Goal: Task Accomplishment & Management: Manage account settings

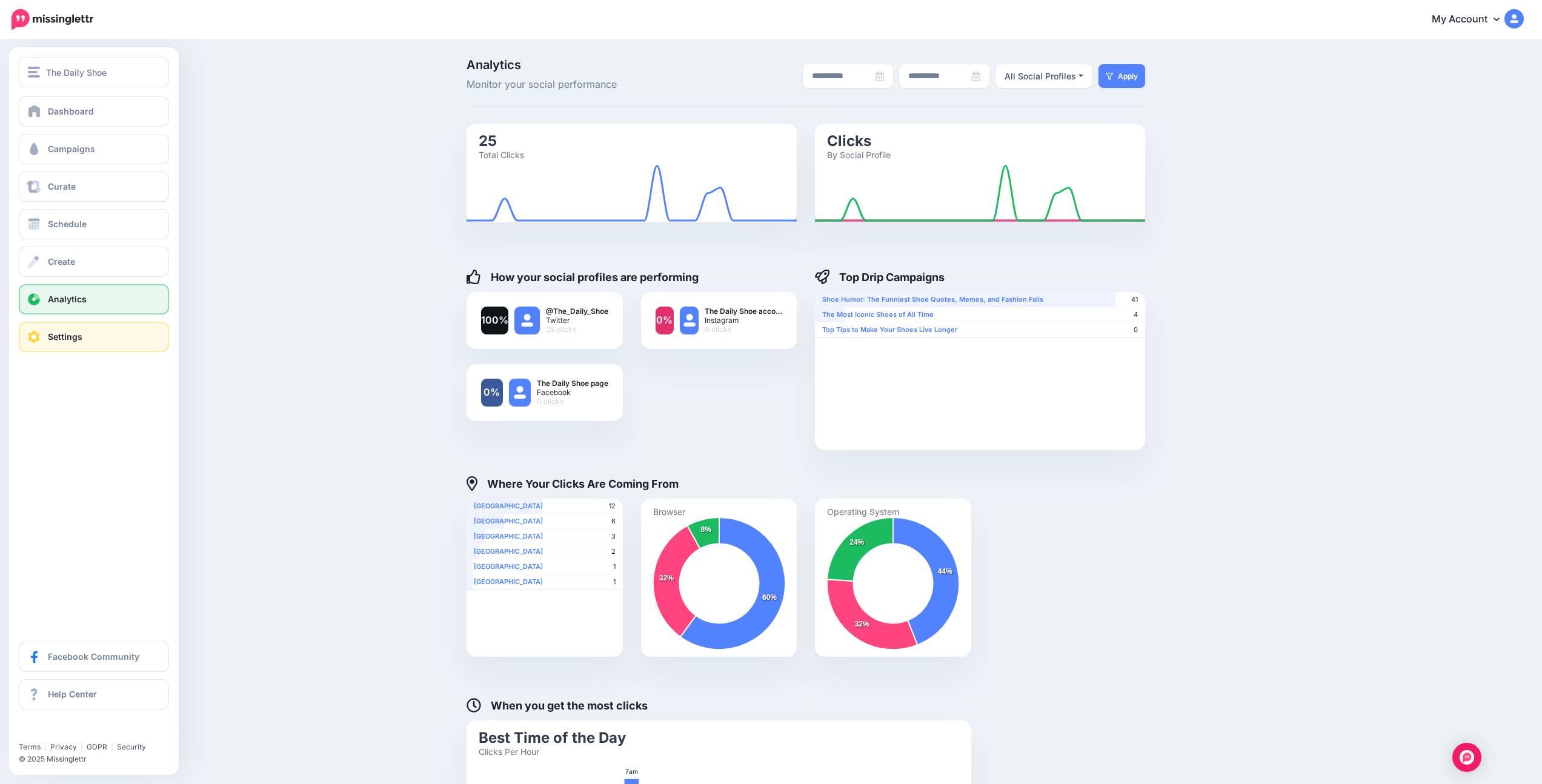
click at [57, 331] on span "Settings" at bounding box center [65, 336] width 35 height 11
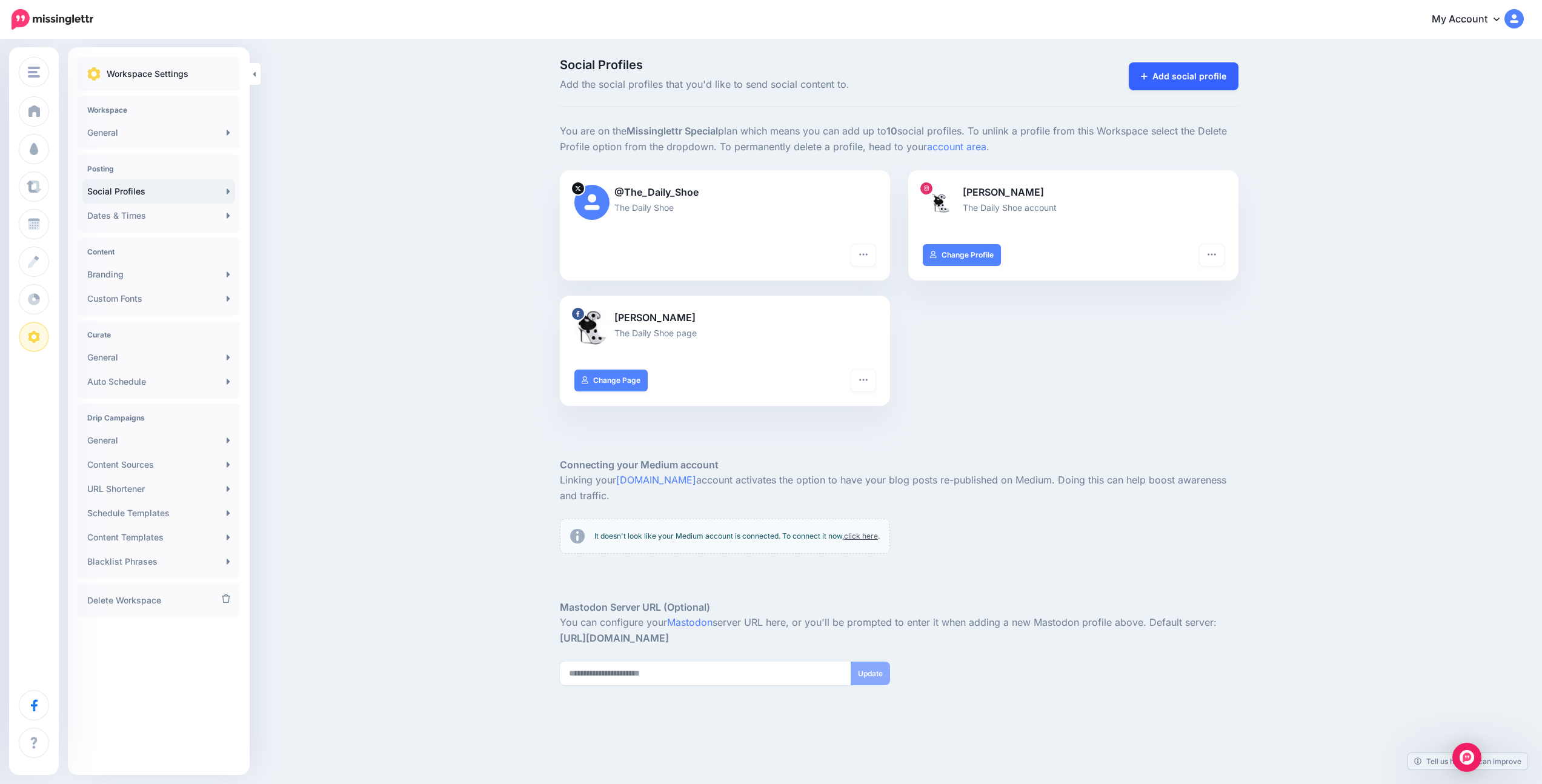
click at [1169, 78] on link "Add social profile" at bounding box center [1183, 76] width 109 height 28
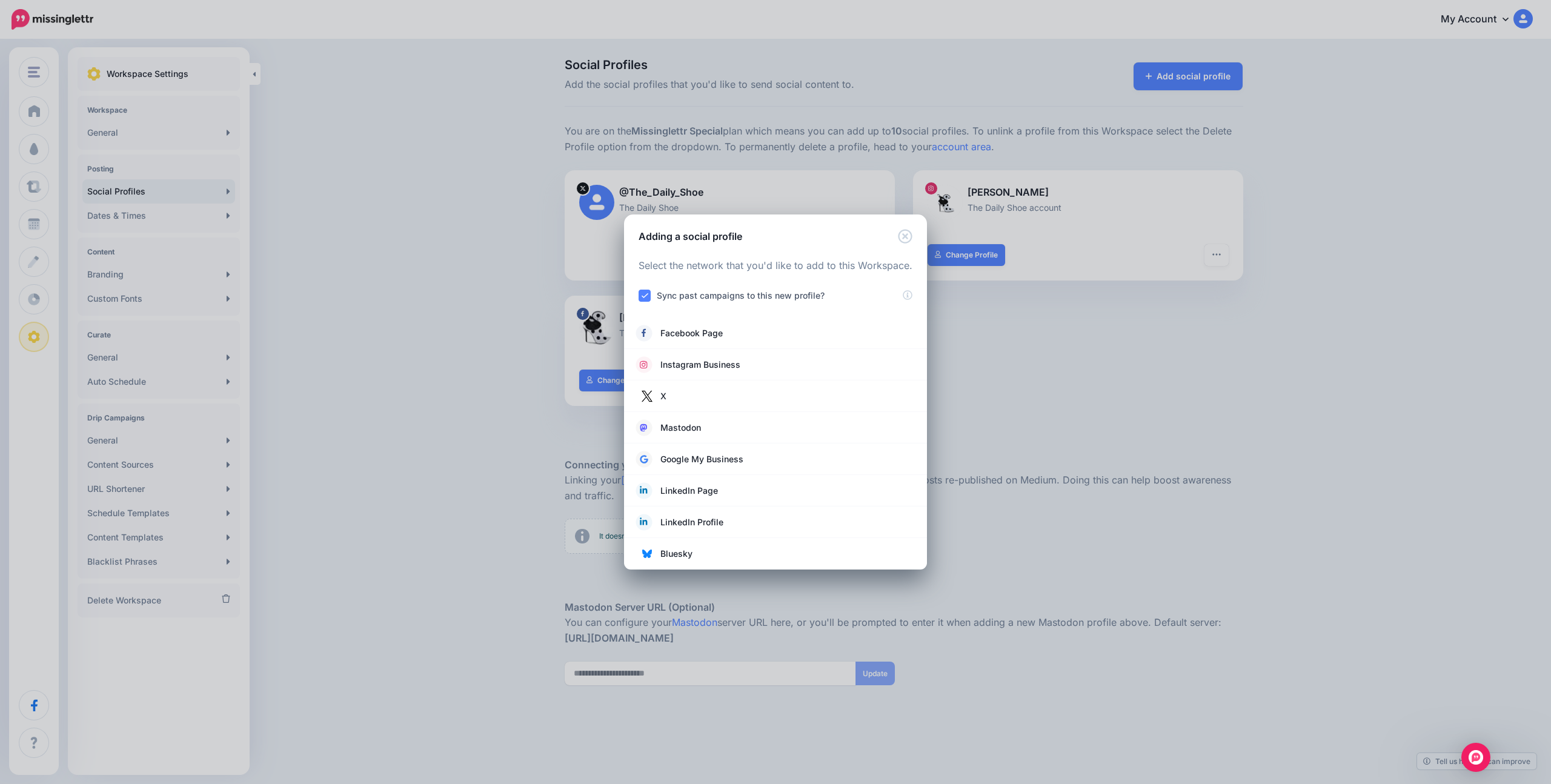
click at [453, 289] on div "Adding a social profile Loading Select the network that you'd like to add to th…" at bounding box center [776, 392] width 1551 height 784
click at [907, 235] on icon "Close" at bounding box center [905, 236] width 15 height 15
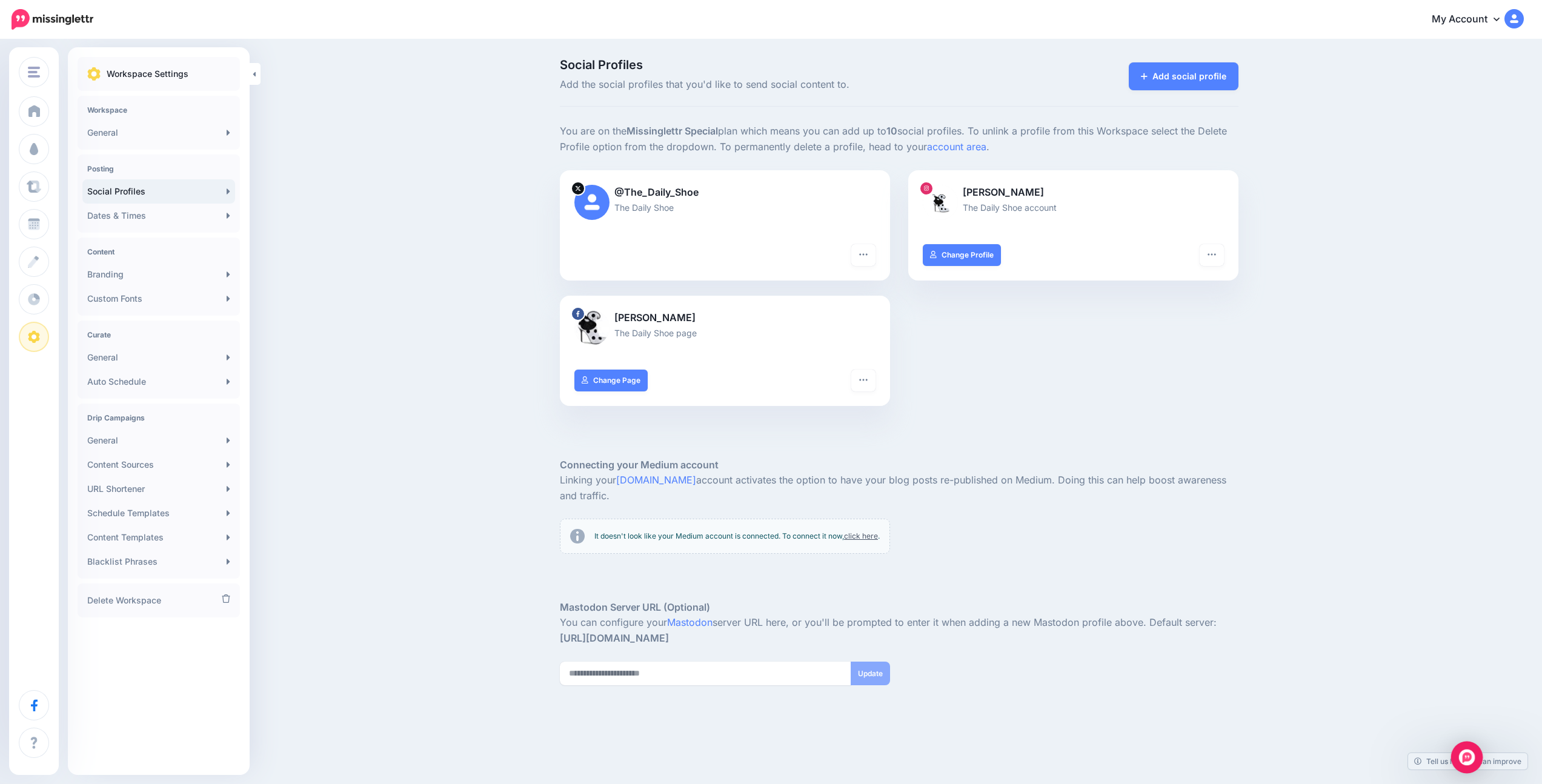
click at [1462, 753] on img "Open Intercom Messenger" at bounding box center [1467, 756] width 15 height 15
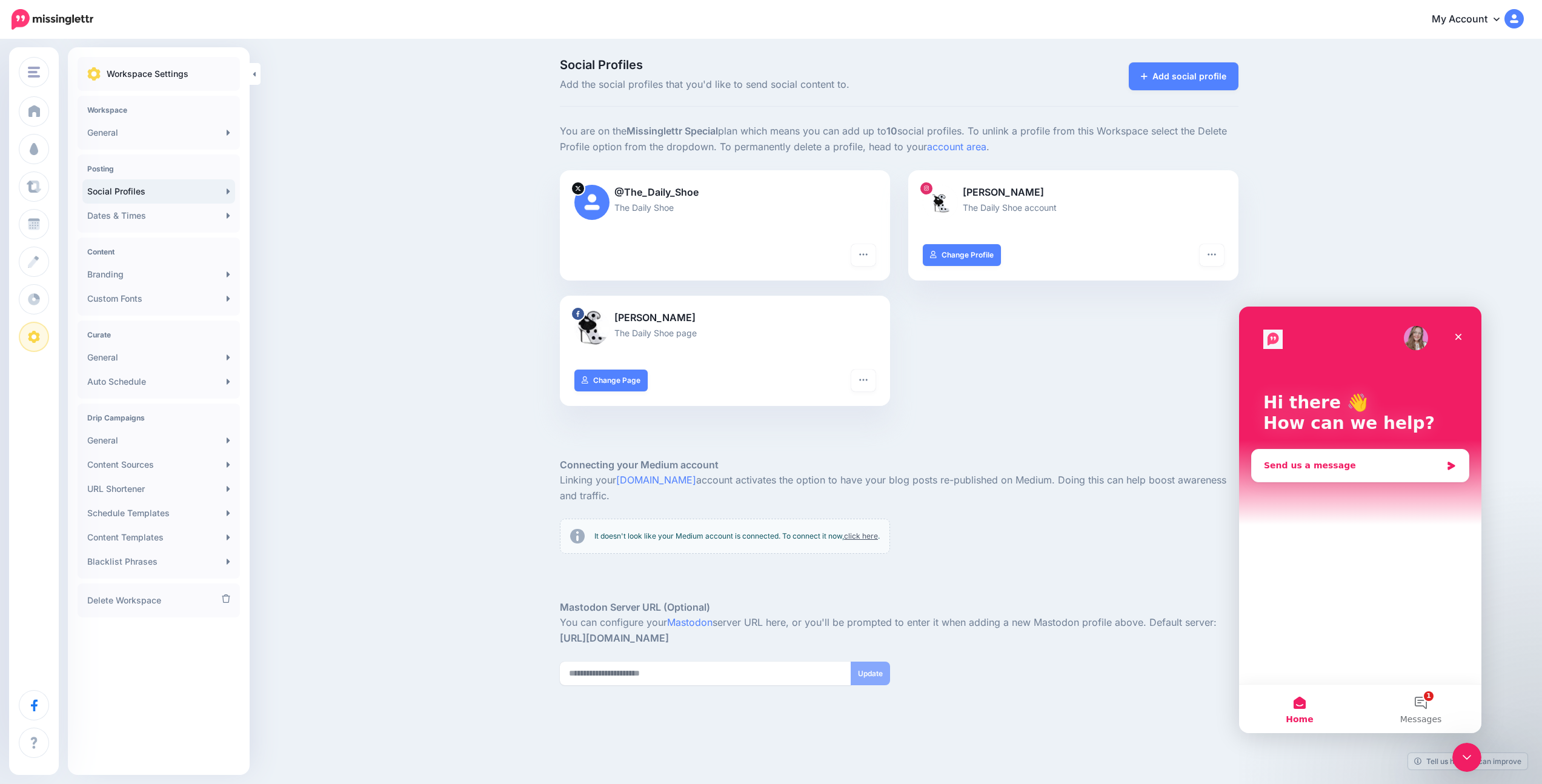
click at [1317, 466] on div "Send us a message" at bounding box center [1353, 465] width 177 height 13
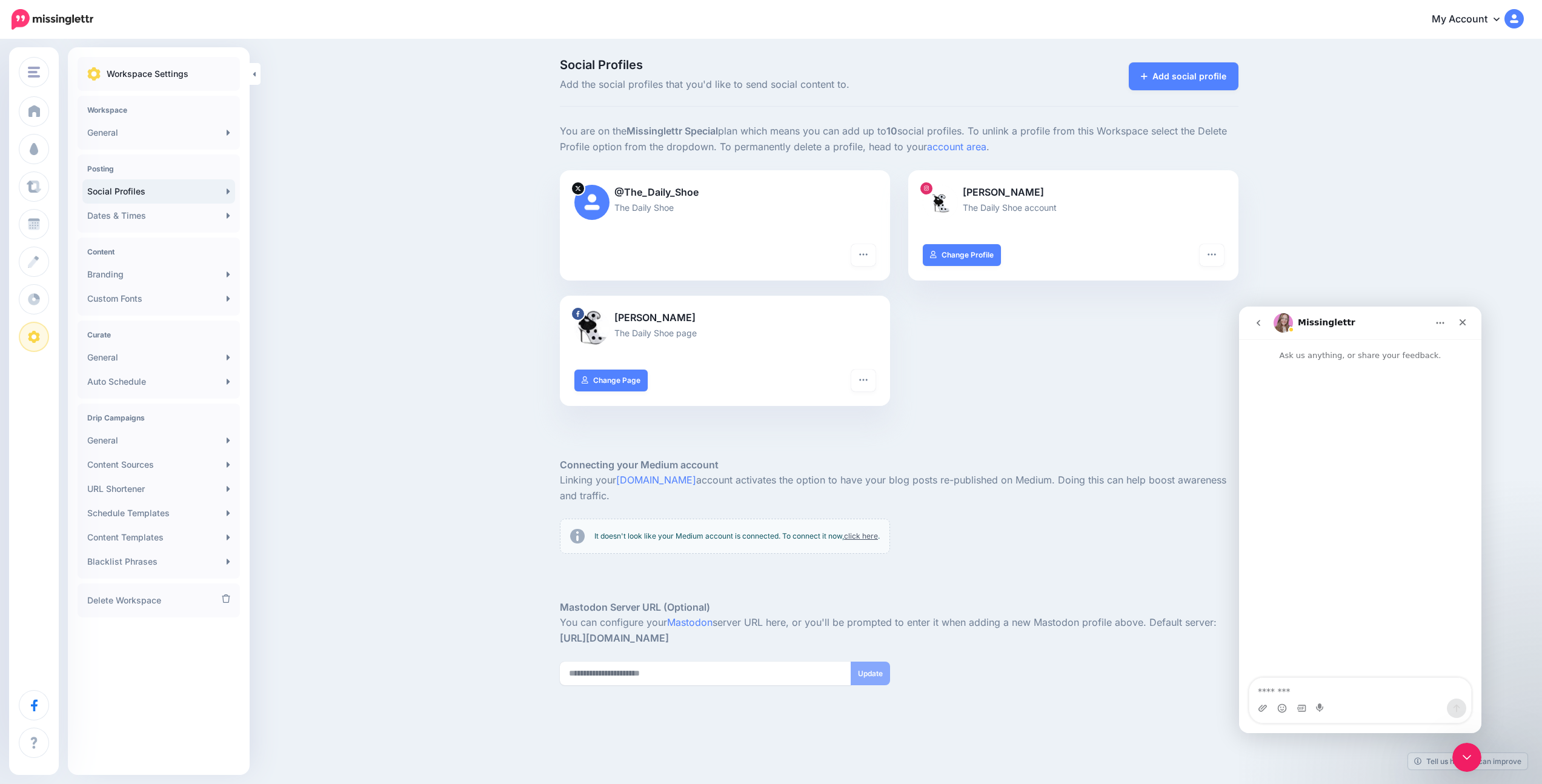
click at [1310, 693] on textarea "Message…" at bounding box center [1361, 688] width 222 height 20
type textarea "**********"
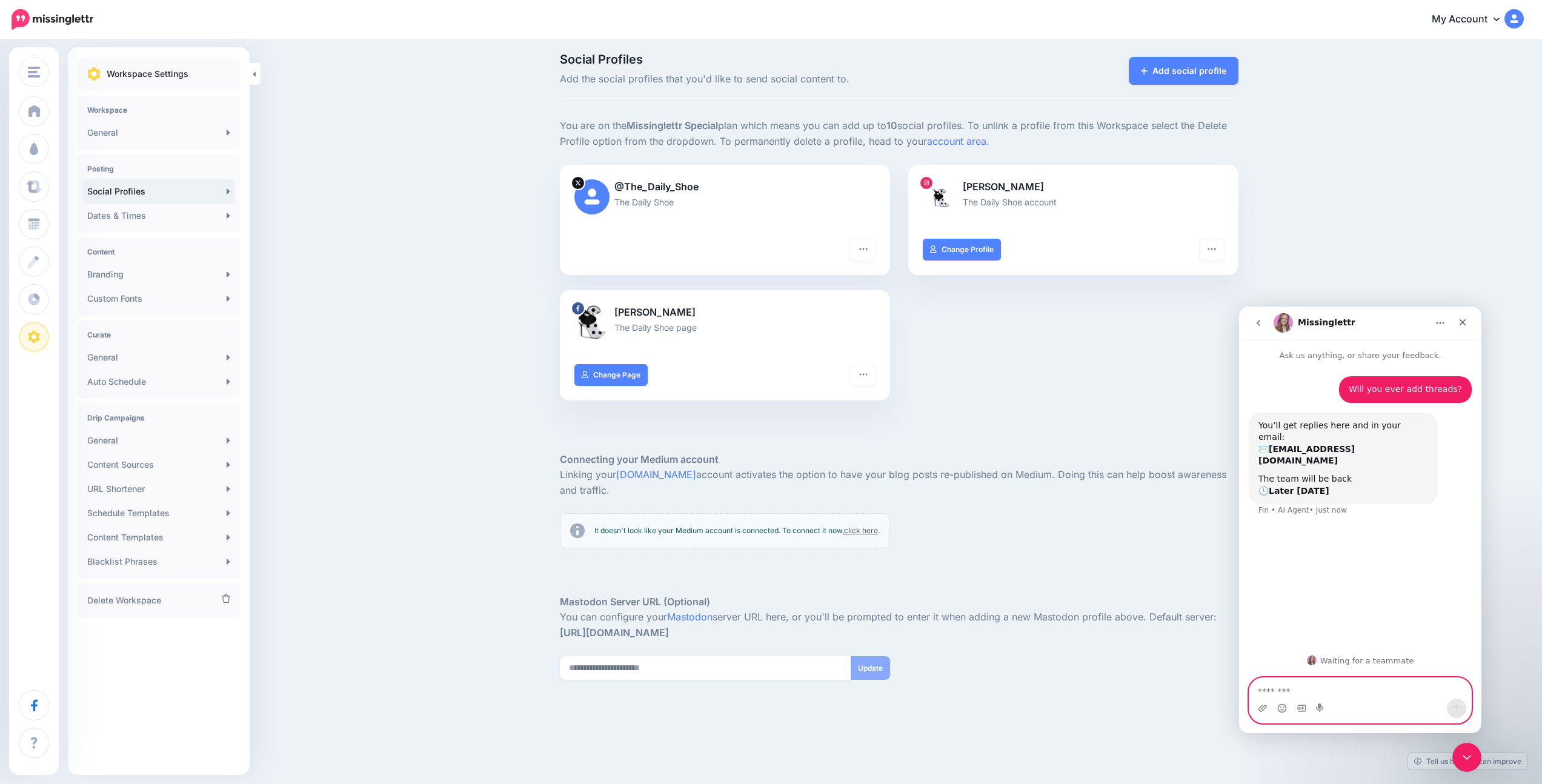
scroll to position [6, 0]
